Goal: Communication & Community: Answer question/provide support

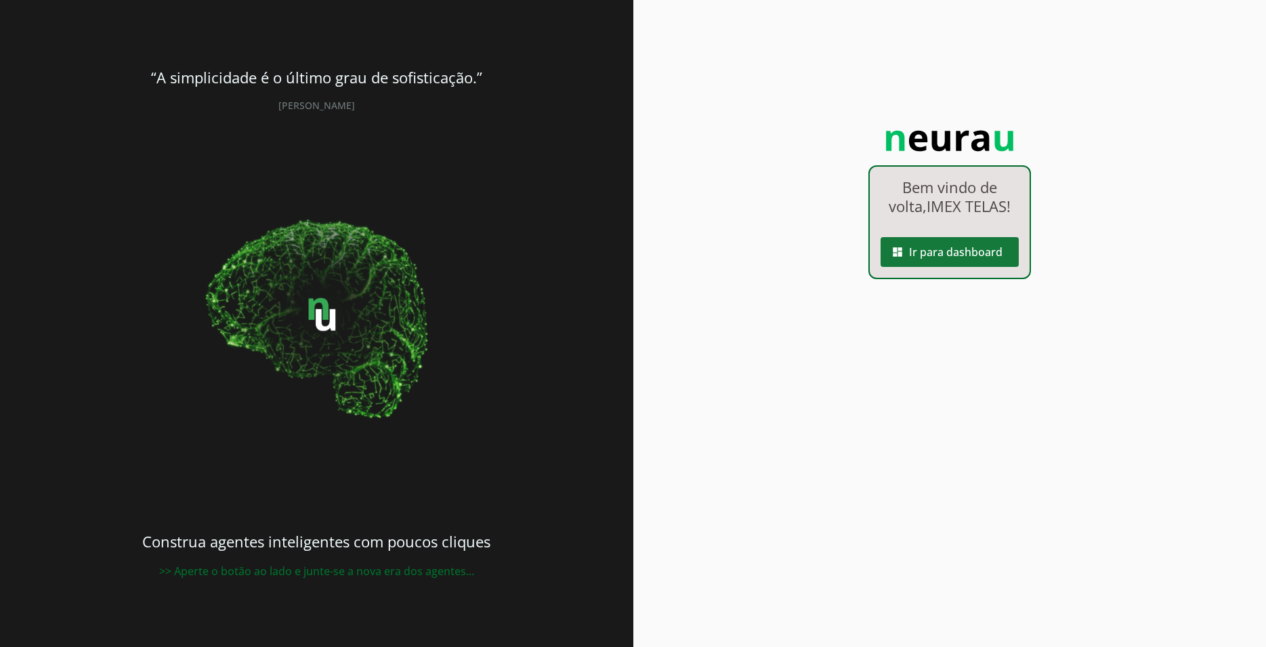
click at [936, 247] on span at bounding box center [950, 252] width 138 height 33
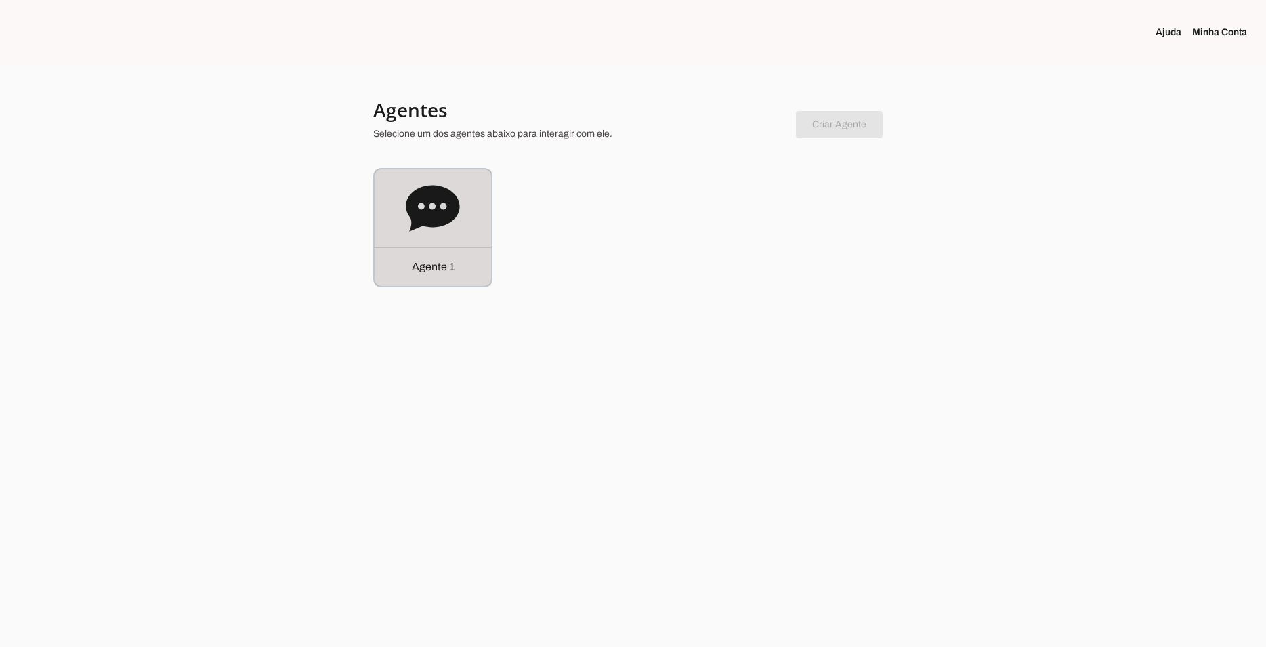
click at [447, 183] on icon at bounding box center [433, 209] width 54 height 54
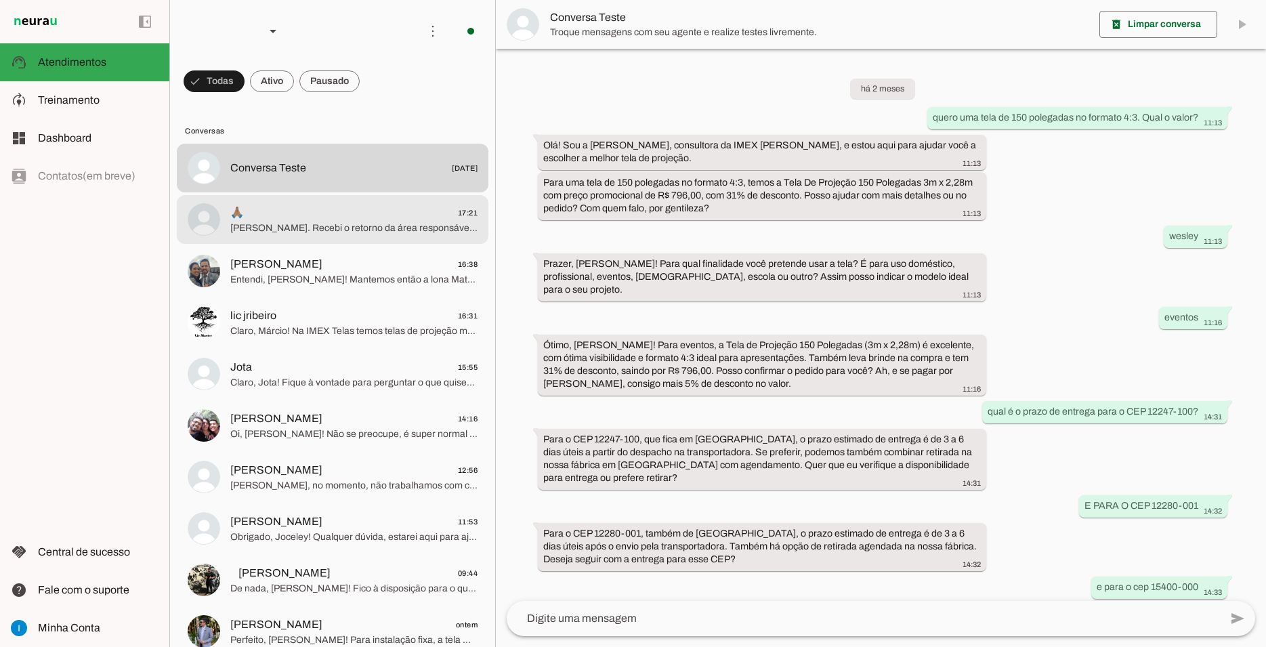
scroll to position [618, 0]
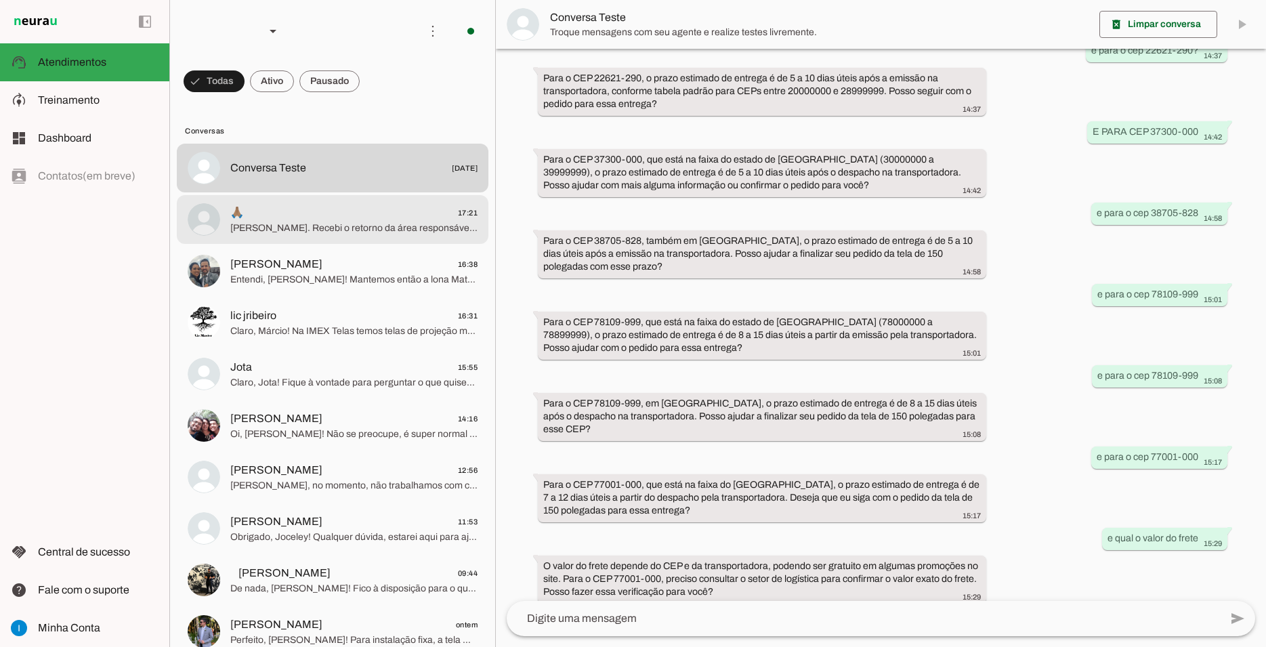
click at [310, 205] on span "🙏🏽 17:21" at bounding box center [353, 213] width 247 height 17
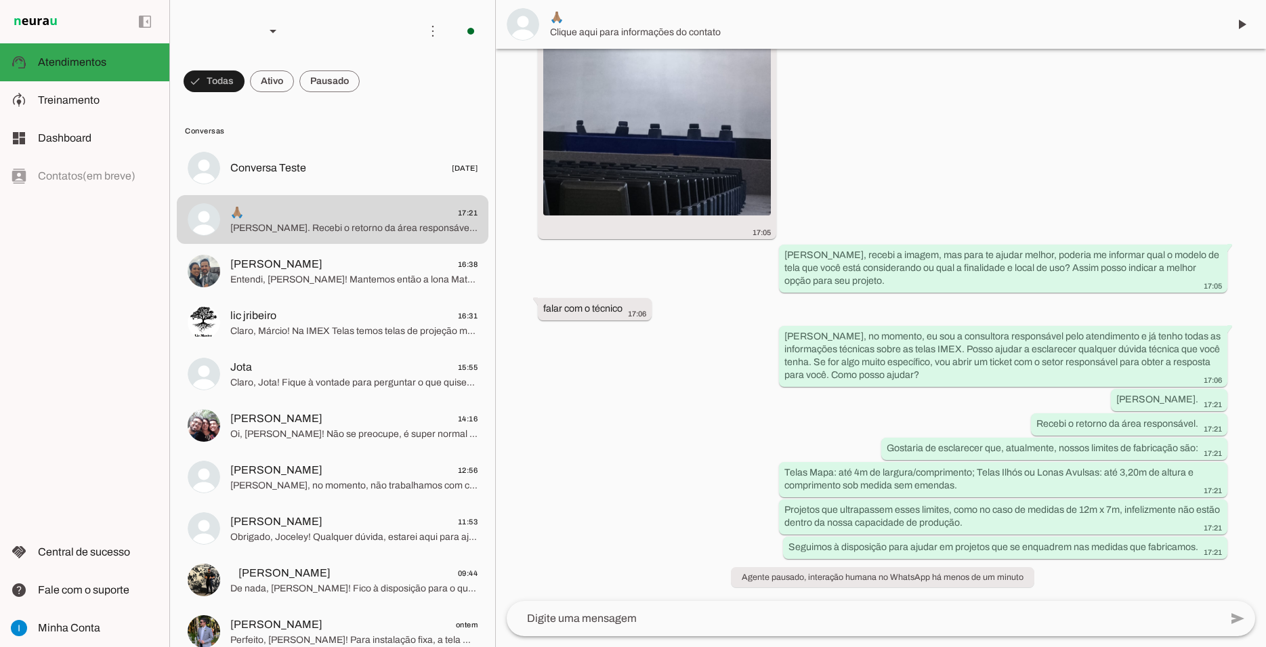
scroll to position [971, 0]
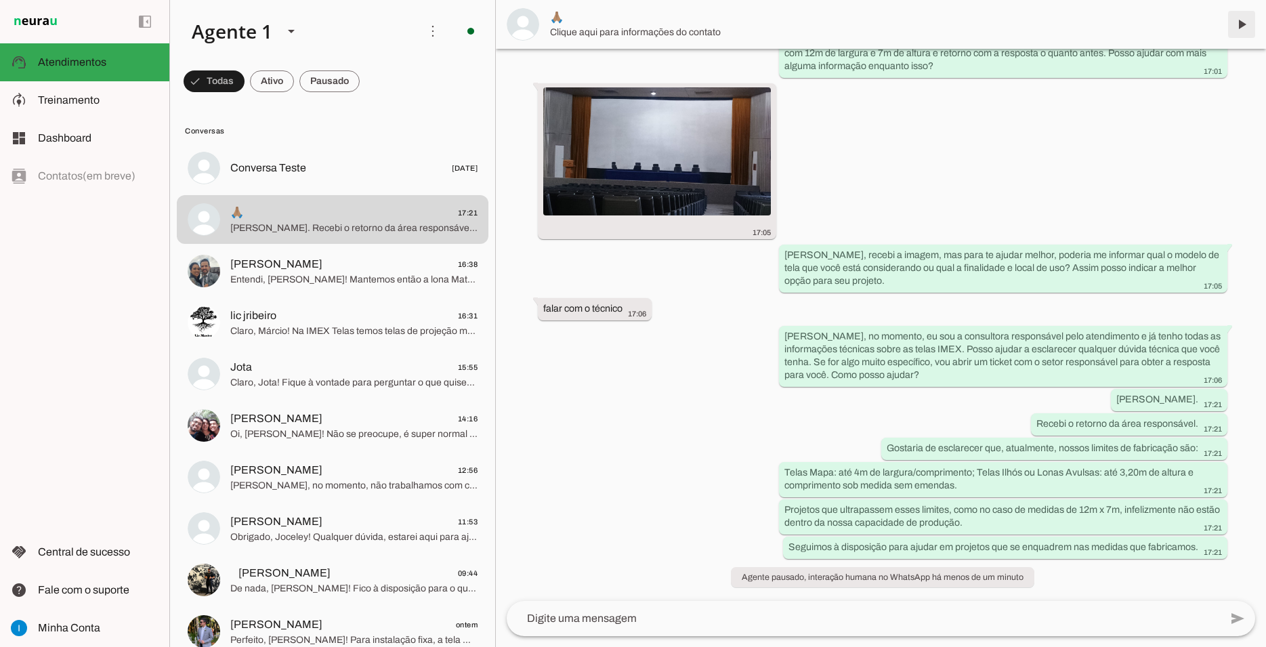
click at [1236, 20] on span at bounding box center [1242, 24] width 33 height 33
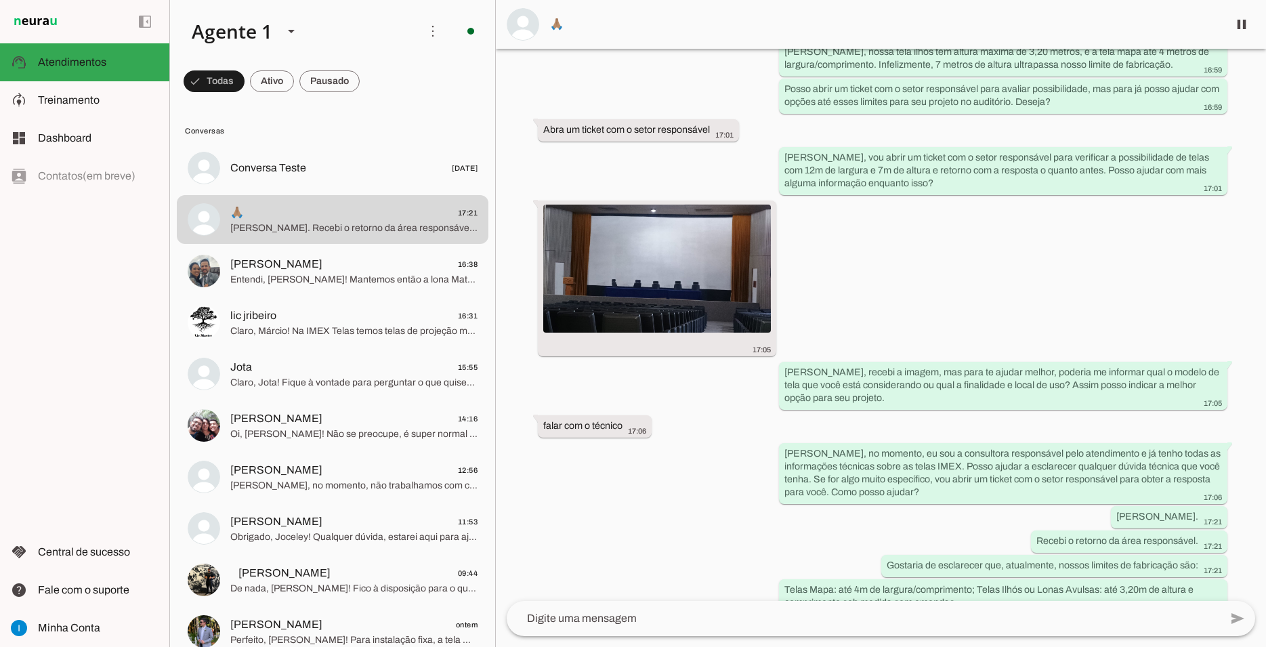
scroll to position [999, 0]
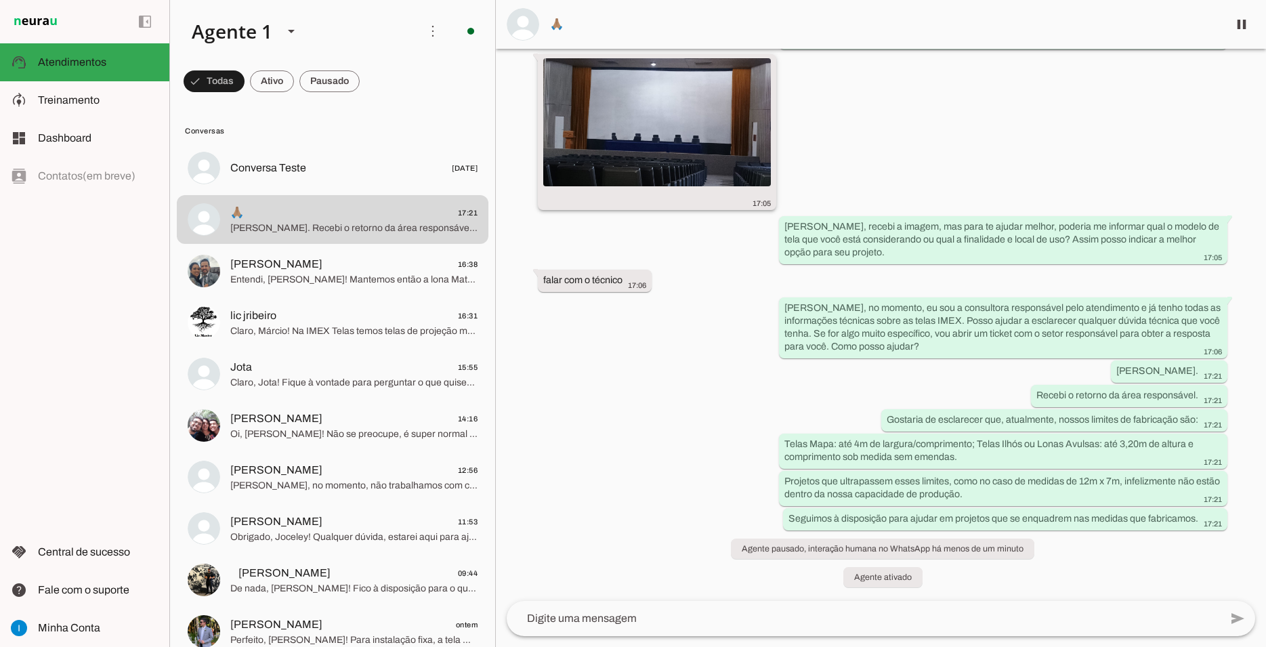
click at [708, 92] on img at bounding box center [657, 122] width 228 height 128
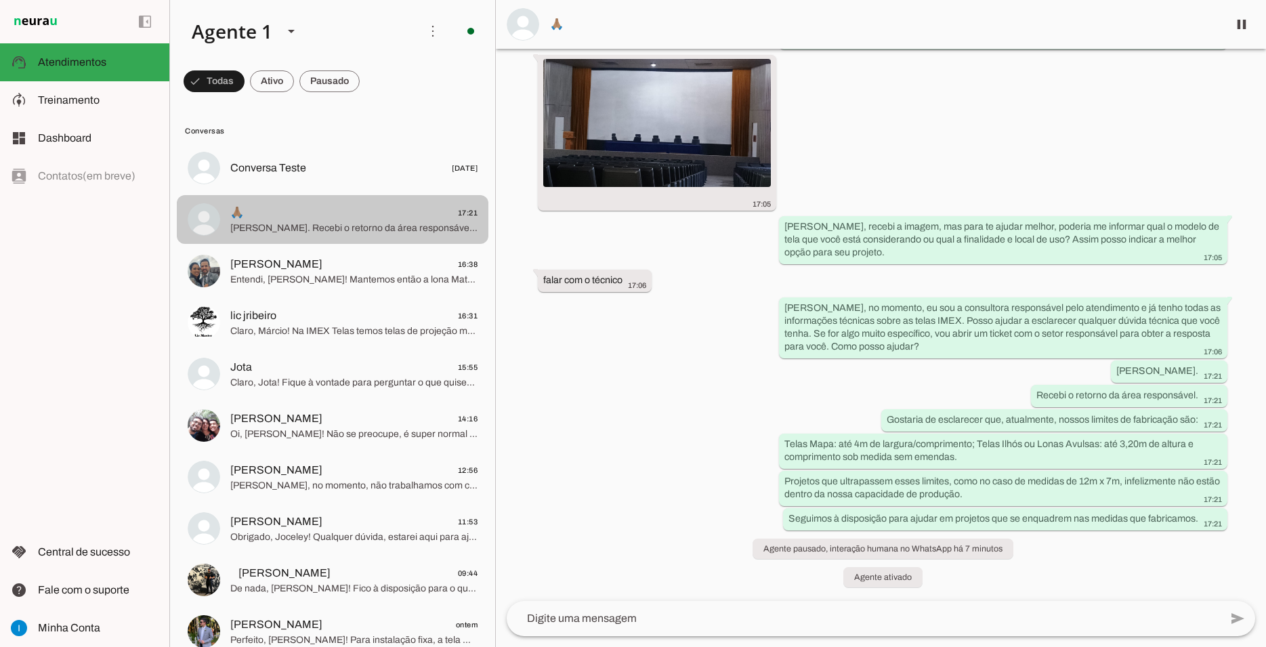
click at [355, 222] on span "[PERSON_NAME]. Recebi o retorno da área responsável. Gostaria de esclarecer que…" at bounding box center [353, 229] width 247 height 14
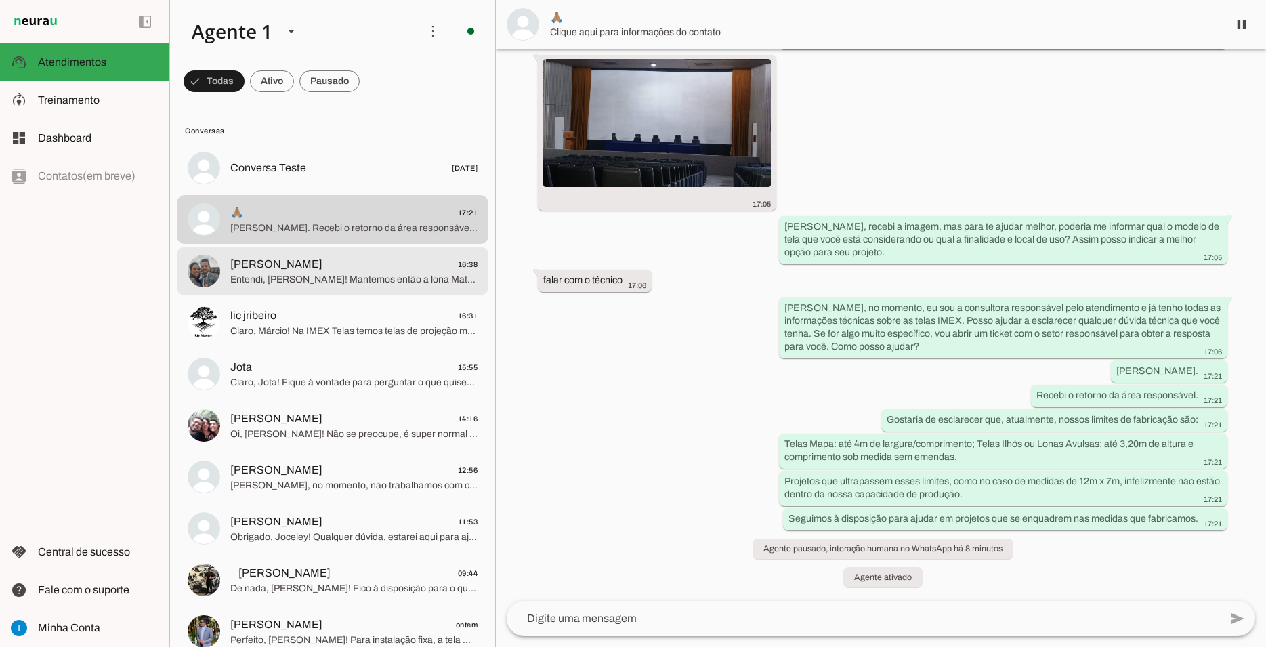
click at [346, 256] on span "[PERSON_NAME] 16:38" at bounding box center [353, 264] width 247 height 17
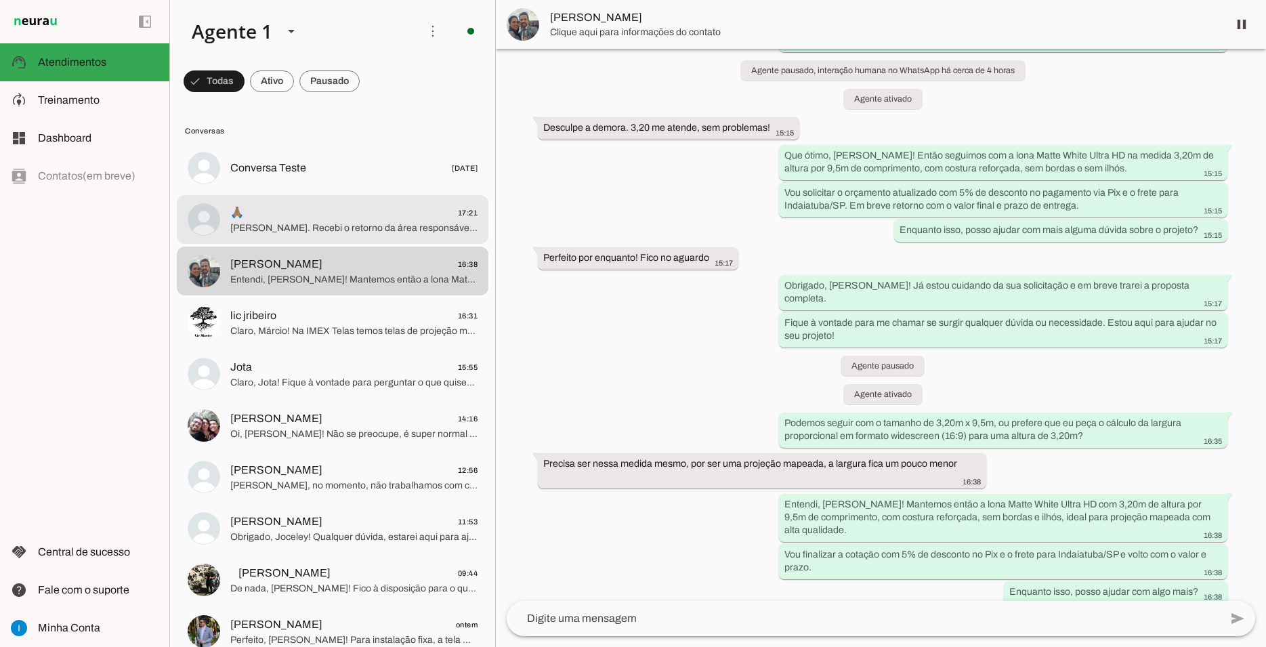
click at [354, 222] on span "[PERSON_NAME]. Recebi o retorno da área responsável. Gostaria de esclarecer que…" at bounding box center [353, 229] width 247 height 14
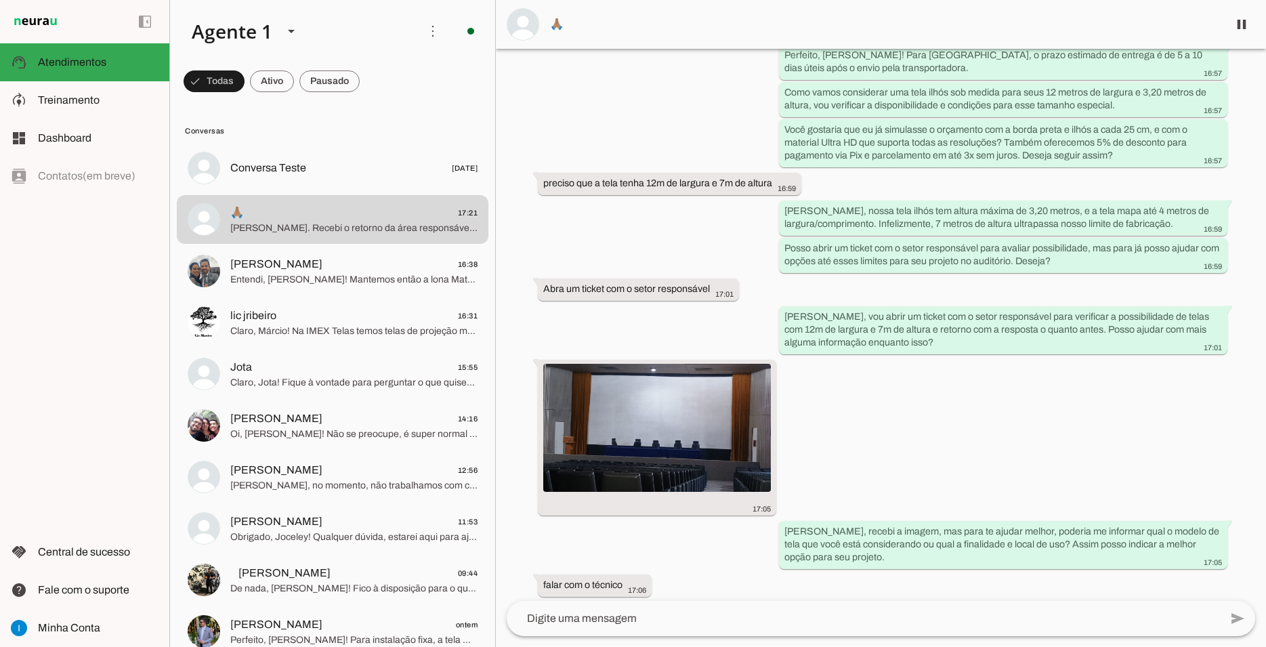
scroll to position [938, 0]
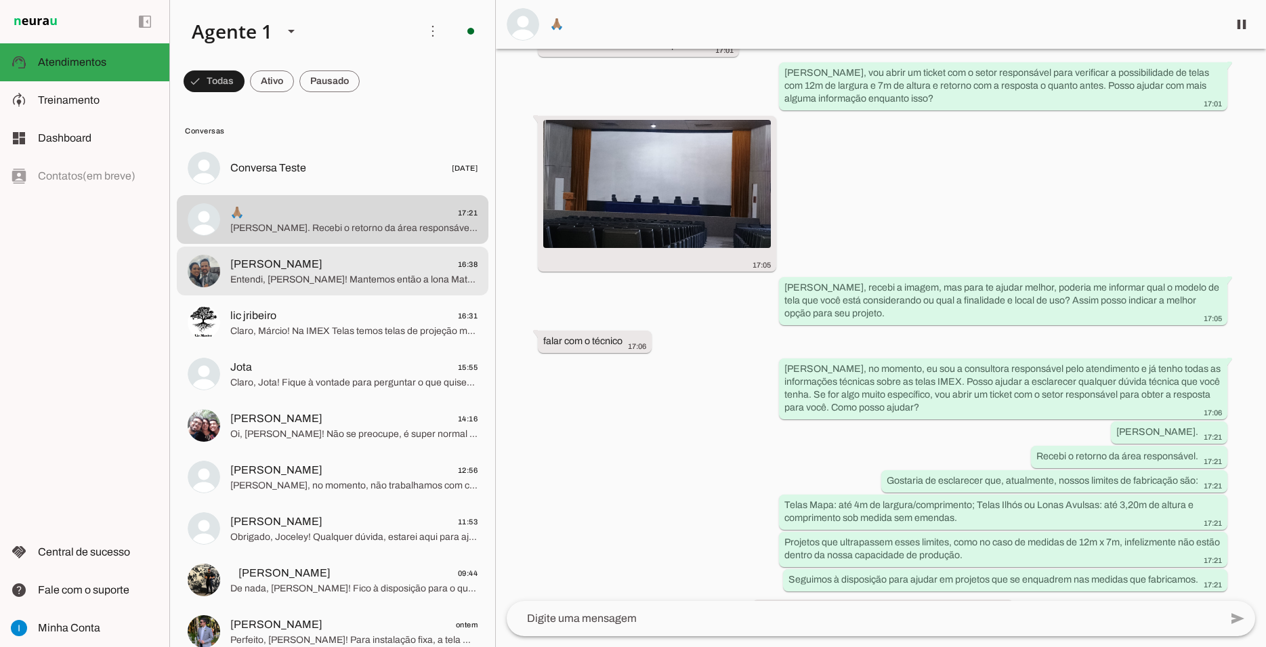
click at [407, 256] on span "[PERSON_NAME] 16:38" at bounding box center [353, 264] width 247 height 17
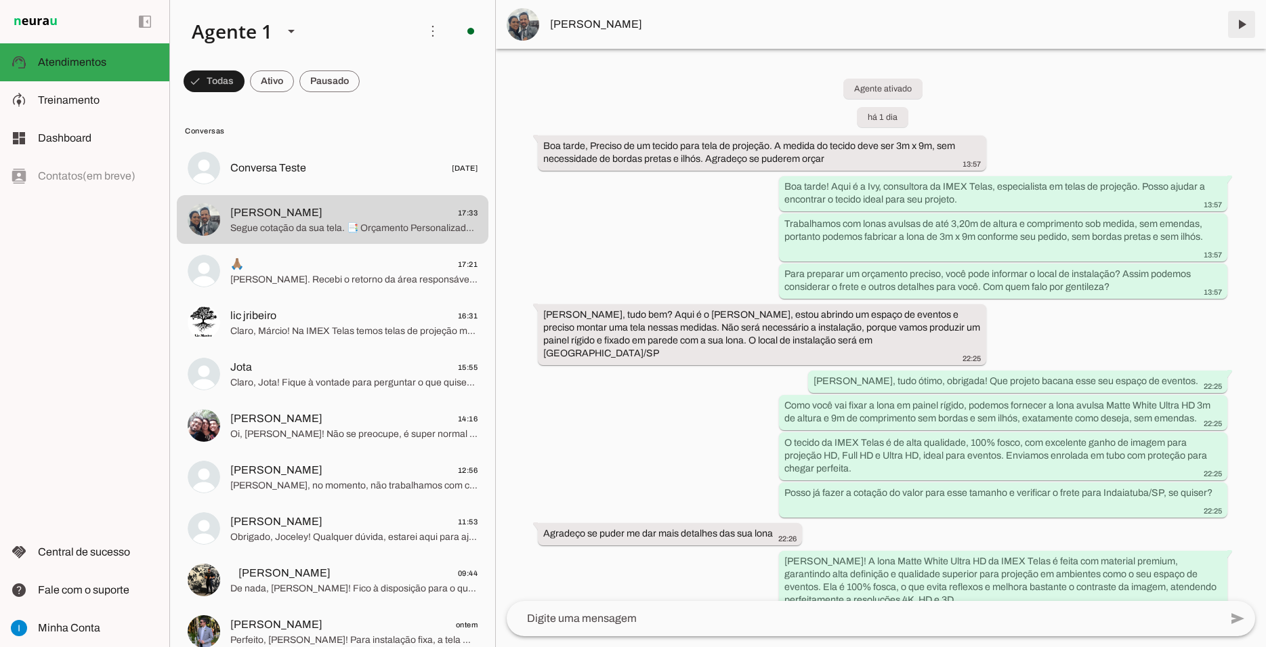
click at [1242, 22] on span at bounding box center [1242, 24] width 33 height 33
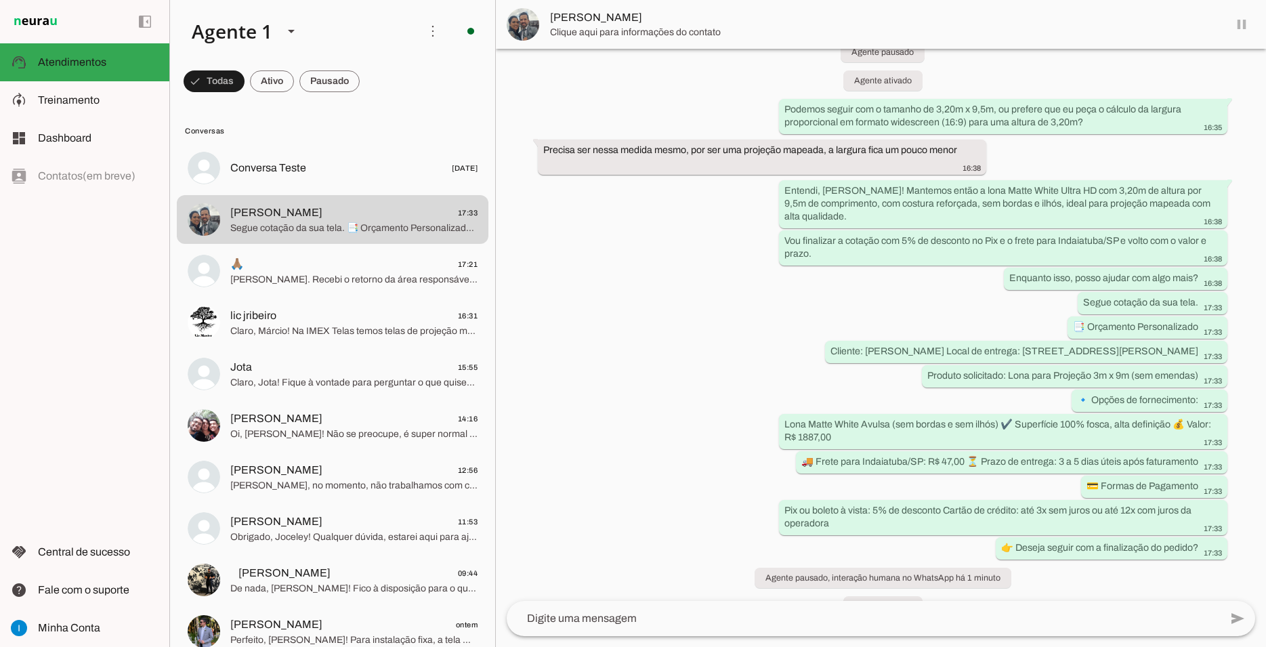
scroll to position [2407, 0]
